Goal: Find specific page/section

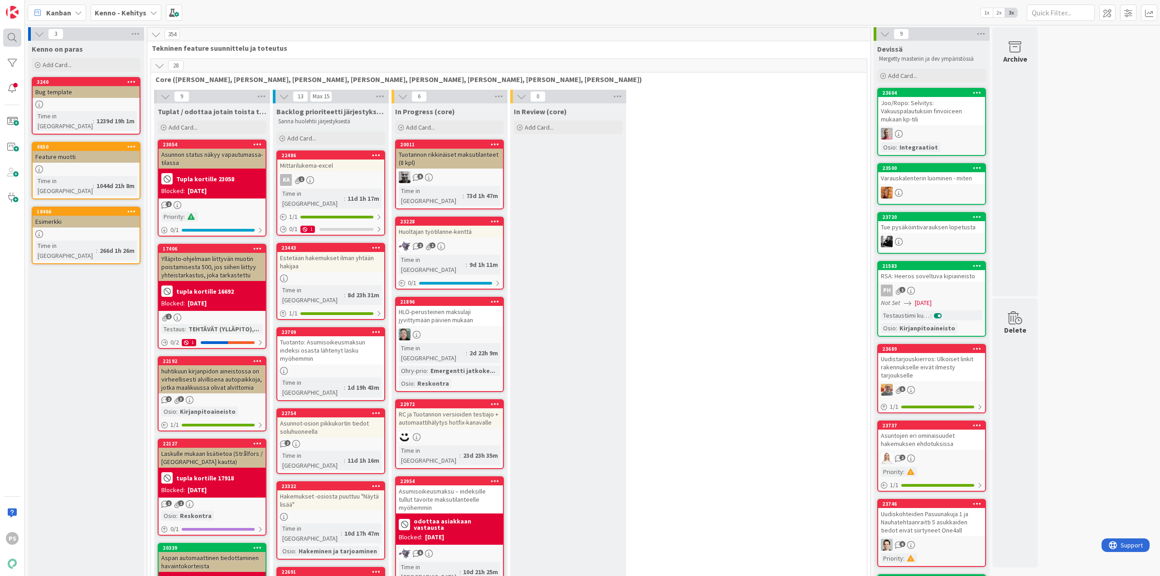
click at [12, 35] on div at bounding box center [12, 38] width 18 height 18
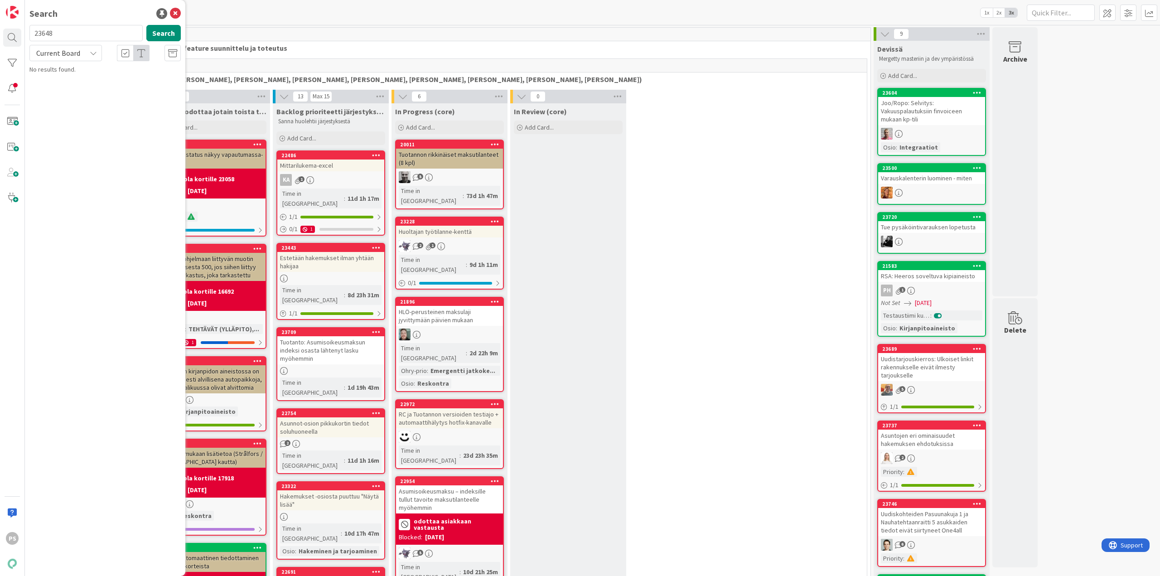
type input "23648"
click at [87, 54] on div "Current Board" at bounding box center [65, 53] width 73 height 16
click at [82, 92] on span "All Boards" at bounding box center [81, 91] width 94 height 14
click at [127, 81] on span "Tarkistuskirje: kahden hinnan salliminen tarkistuskirjeen aikajaksolle" at bounding box center [105, 85] width 127 height 18
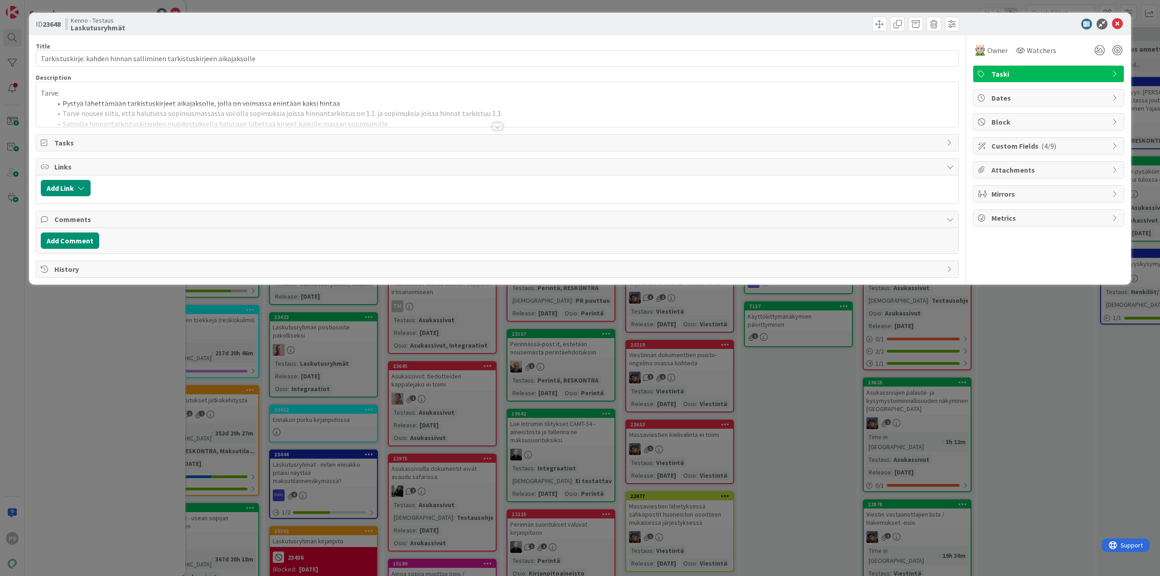
click at [497, 126] on div at bounding box center [498, 126] width 10 height 7
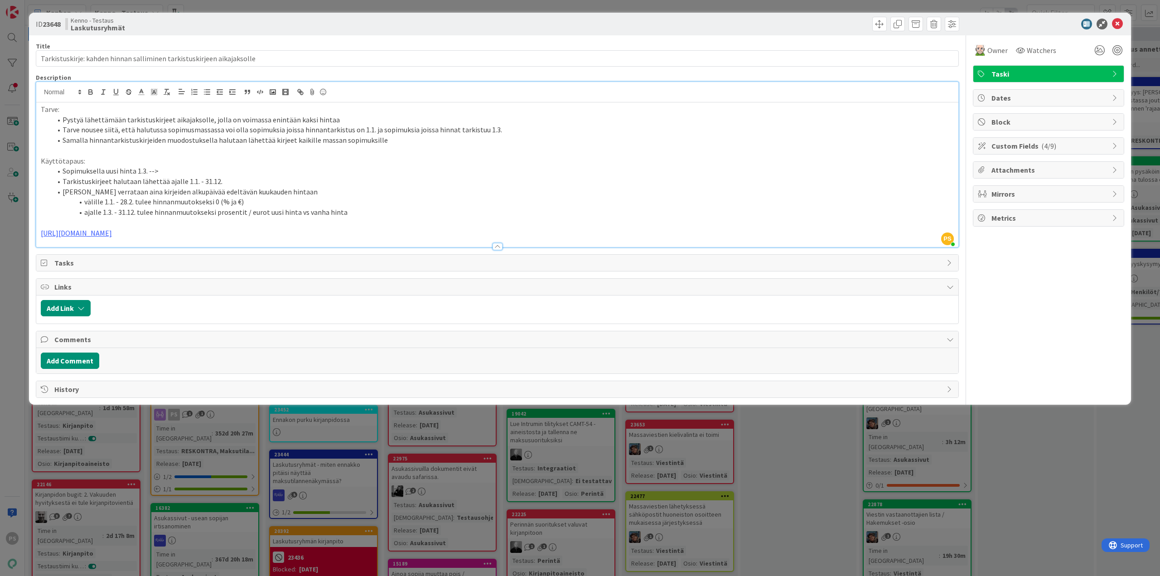
click at [499, 247] on div at bounding box center [498, 246] width 10 height 7
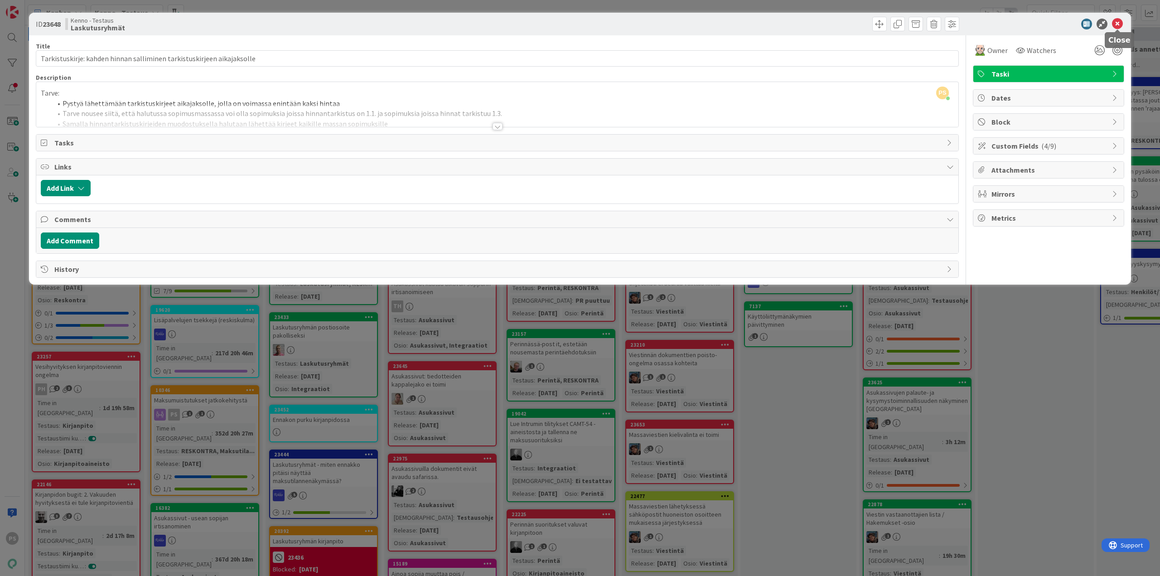
click at [1117, 22] on icon at bounding box center [1117, 24] width 11 height 11
